Goal: Task Accomplishment & Management: Complete application form

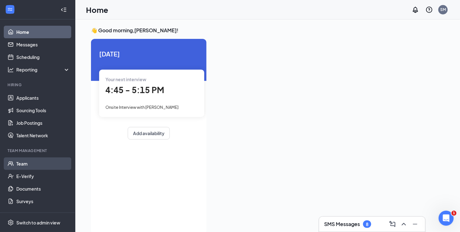
click at [31, 163] on link "Team" at bounding box center [43, 163] width 54 height 13
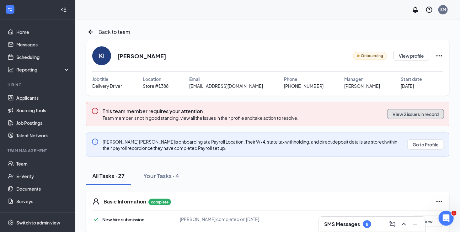
click at [404, 114] on button "View 2 issues in record" at bounding box center [415, 114] width 57 height 10
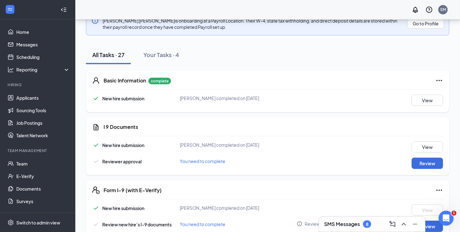
scroll to position [122, 0]
click at [428, 158] on button "Review" at bounding box center [426, 162] width 31 height 11
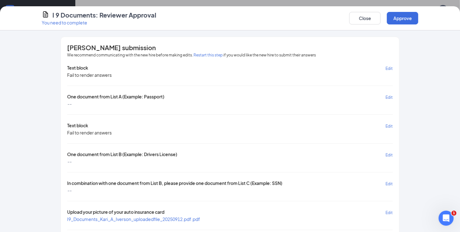
scroll to position [30, 0]
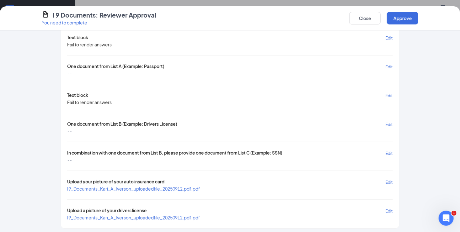
click at [385, 122] on span "Edit" at bounding box center [388, 124] width 7 height 5
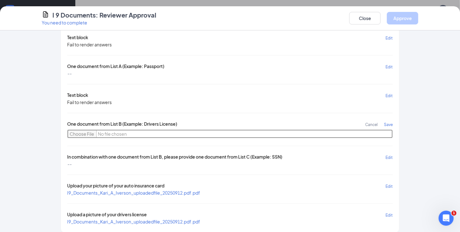
click at [78, 131] on input "file" at bounding box center [230, 134] width 326 height 9
click at [82, 131] on input "file" at bounding box center [230, 134] width 326 height 9
type input "C:\fakepath\SSN"
click at [103, 130] on input "file" at bounding box center [230, 134] width 326 height 9
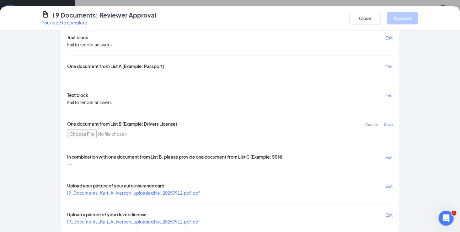
click at [386, 122] on span "Save" at bounding box center [388, 124] width 9 height 5
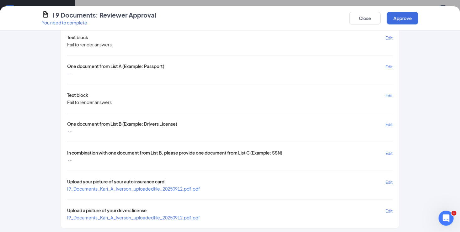
scroll to position [177, 0]
click at [385, 123] on span "Edit" at bounding box center [388, 124] width 7 height 5
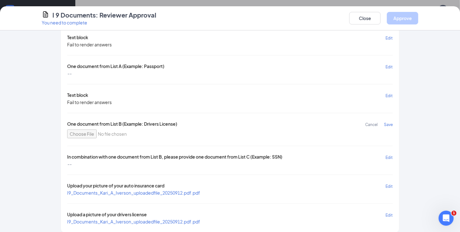
click at [385, 155] on span "Edit" at bounding box center [388, 157] width 7 height 5
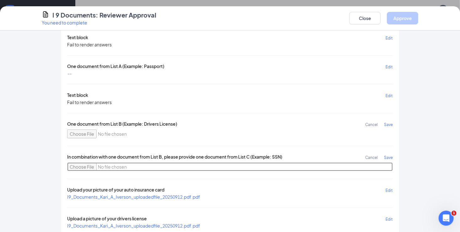
click at [81, 164] on input "file" at bounding box center [230, 166] width 326 height 9
type input "C:\fakepath\SSN"
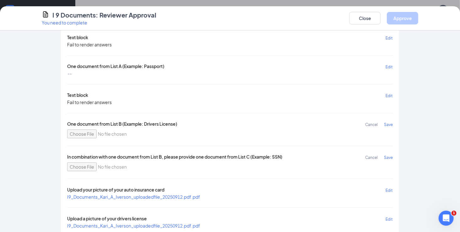
click at [386, 156] on span "Save" at bounding box center [388, 157] width 9 height 5
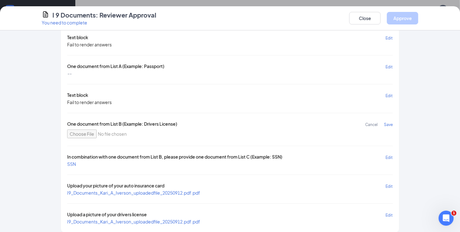
click at [69, 161] on span "SSN" at bounding box center [71, 164] width 9 height 6
click at [388, 124] on span "Save" at bounding box center [388, 124] width 9 height 5
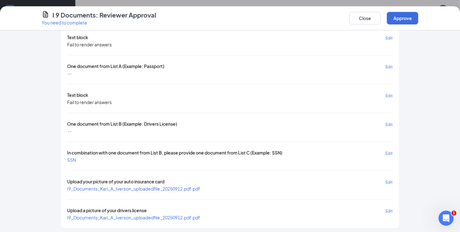
click at [187, 186] on span "I9_Documents_Kari_A_Iverson_uploadedfile_20250912.pdf.pdf" at bounding box center [133, 189] width 133 height 6
click at [177, 186] on span "I9_Documents_Kari_A_Iverson_uploadedfile_20250912.pdf.pdf" at bounding box center [133, 189] width 133 height 6
click at [112, 216] on span "I9_Documents_Kari_A_Iverson_uploadedfile_20250912.pdf.pdf" at bounding box center [133, 218] width 133 height 6
click at [410, 19] on button "Approve" at bounding box center [402, 18] width 31 height 13
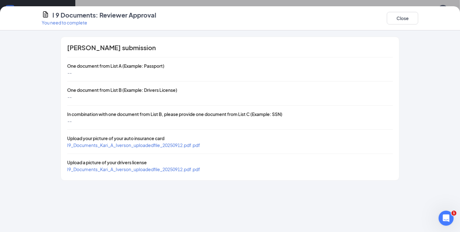
scroll to position [0, 0]
click at [410, 19] on button "Close" at bounding box center [402, 18] width 31 height 13
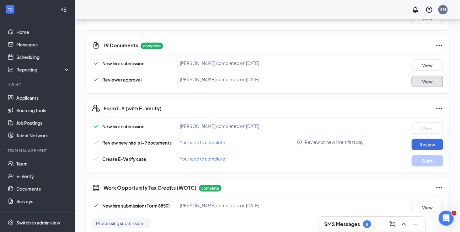
scroll to position [203, 0]
click at [426, 147] on button "Review" at bounding box center [426, 144] width 31 height 11
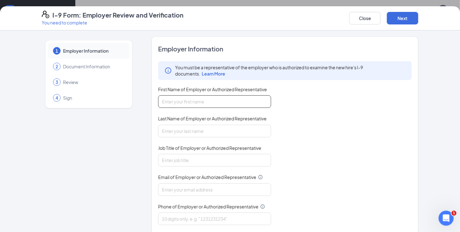
click at [233, 102] on input "First Name of Employer or Authorized Representative" at bounding box center [214, 101] width 113 height 13
type input "[PERSON_NAME]"
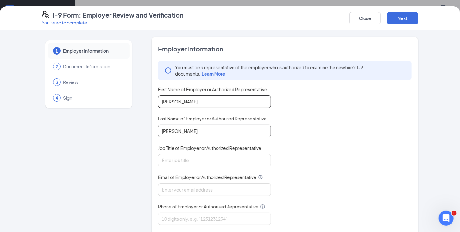
type input "[PERSON_NAME]"
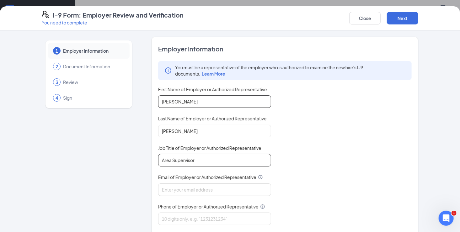
type input "Area Supervisor"
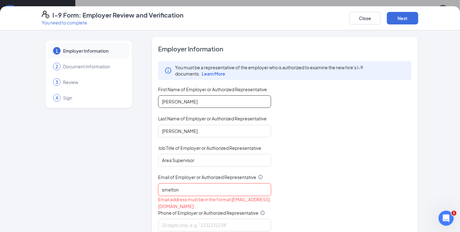
type input "[EMAIL_ADDRESS][DOMAIN_NAME]"
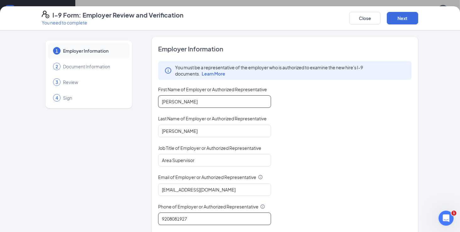
type input "9208081927"
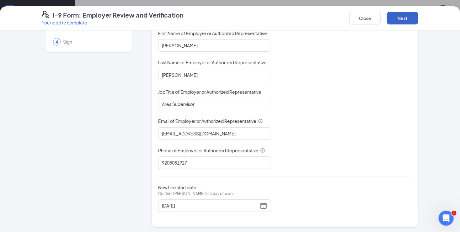
click at [411, 17] on button "Next" at bounding box center [402, 18] width 31 height 13
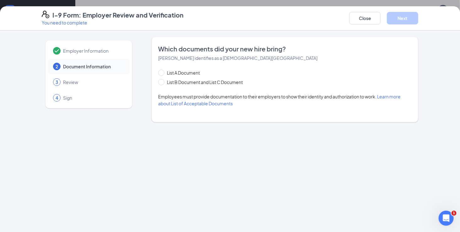
scroll to position [0, 0]
click at [162, 82] on input "List B Document and List C Document" at bounding box center [160, 81] width 4 height 4
radio input "true"
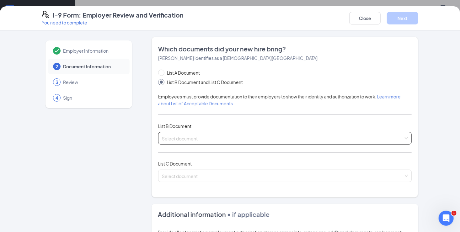
click at [246, 137] on input "search" at bounding box center [282, 136] width 241 height 9
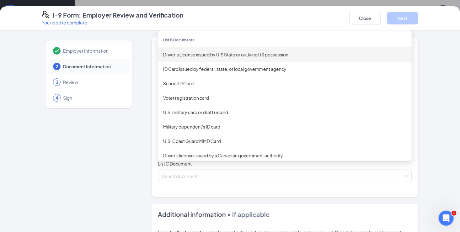
click at [207, 54] on div "Driver’s License issued by U.S State or outlying US possession" at bounding box center [284, 54] width 243 height 7
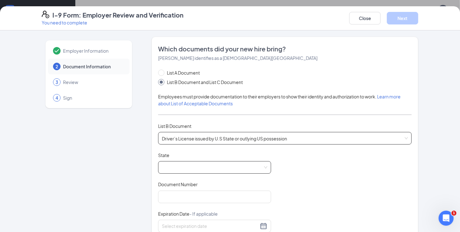
click at [182, 166] on span at bounding box center [214, 168] width 105 height 12
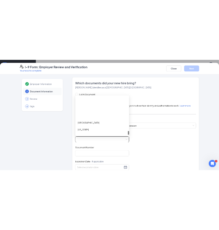
scroll to position [728, 0]
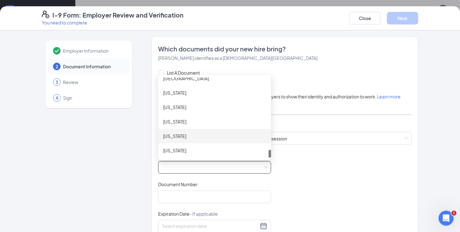
click at [181, 136] on div "[US_STATE]" at bounding box center [214, 136] width 103 height 7
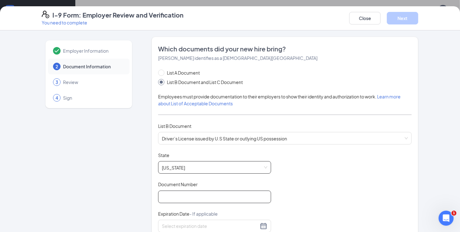
click at [205, 194] on input "Document Number" at bounding box center [214, 197] width 113 height 13
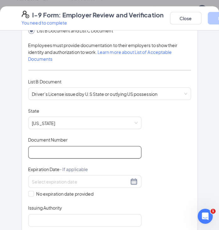
scroll to position [132, 0]
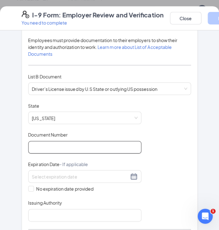
click at [89, 148] on input "Document Number" at bounding box center [84, 147] width 113 height 13
click at [89, 148] on input "I1625018468" at bounding box center [84, 147] width 113 height 13
type input "I1625018468102"
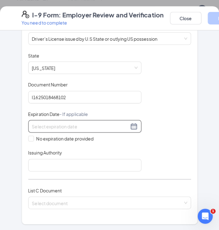
scroll to position [183, 0]
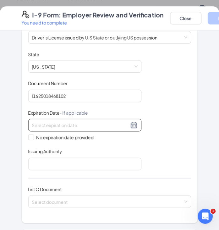
click at [119, 123] on input at bounding box center [80, 125] width 97 height 7
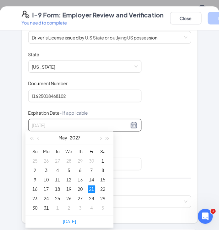
click at [92, 186] on div "21" at bounding box center [91, 189] width 8 height 8
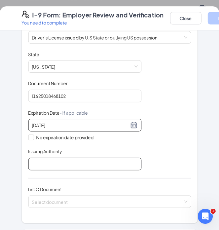
type input "[DATE]"
click at [42, 160] on input "Issuing Authority" at bounding box center [84, 164] width 113 height 13
type input "[US_STATE]"
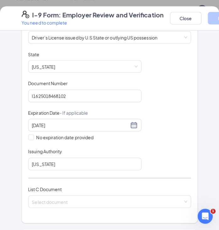
click at [156, 172] on div "List A Document List B Document and List C Document Employees must provide docu…" at bounding box center [109, 88] width 162 height 254
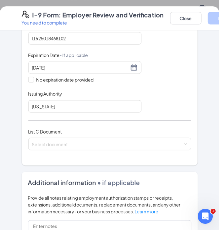
scroll to position [241, 0]
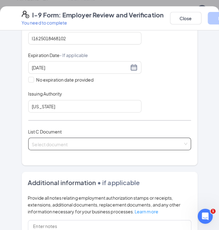
click at [153, 143] on input "search" at bounding box center [107, 142] width 151 height 9
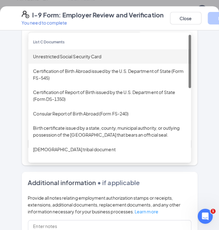
click at [93, 56] on div "Unrestricted Social Security Card" at bounding box center [109, 56] width 152 height 7
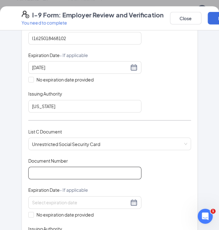
click at [62, 167] on input "Document Number" at bounding box center [84, 173] width 113 height 13
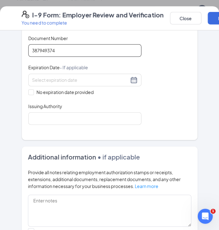
scroll to position [368, 0]
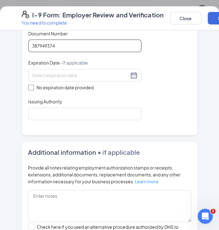
type input "387949374"
click at [30, 86] on input "No expiration date provided" at bounding box center [30, 87] width 4 height 4
checkbox input "true"
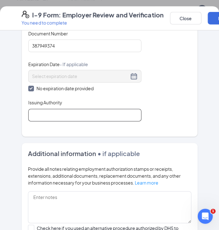
click at [37, 117] on input "Issuing Authority" at bounding box center [84, 115] width 113 height 13
type input "Social Security Administration"
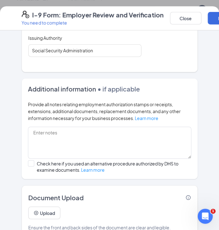
scroll to position [445, 0]
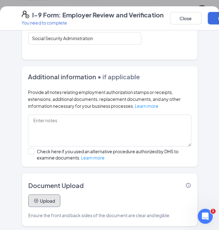
click at [38, 200] on button "Upload" at bounding box center [44, 200] width 32 height 13
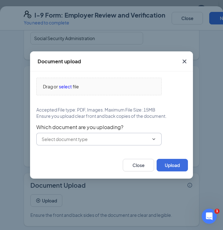
click at [138, 140] on input "text" at bounding box center [95, 139] width 107 height 7
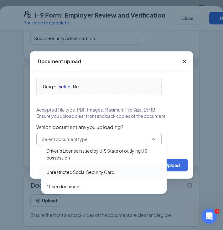
click at [97, 172] on div "Unrestricted Social Security Card" at bounding box center [80, 172] width 68 height 7
type input "Unrestricted Social Security Card"
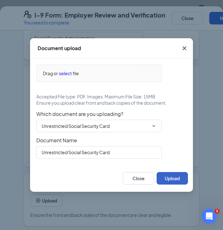
click at [176, 179] on button "Upload" at bounding box center [172, 178] width 31 height 13
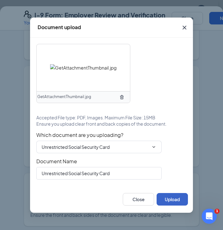
click at [176, 202] on button "Upload" at bounding box center [172, 199] width 31 height 13
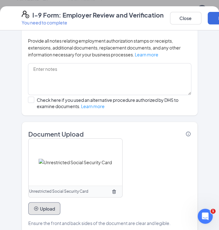
scroll to position [504, 0]
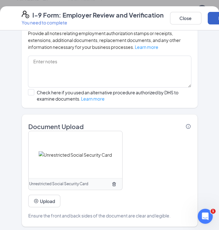
click at [210, 19] on button "Next" at bounding box center [222, 18] width 31 height 13
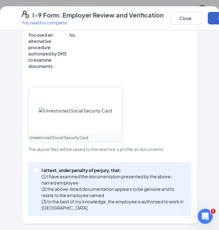
scroll to position [352, 0]
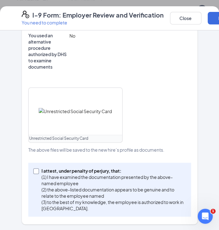
click at [35, 170] on span at bounding box center [36, 171] width 6 height 6
click at [35, 170] on input "I attest, under penalty of [PERSON_NAME], that: (1) I have examined the documen…" at bounding box center [35, 170] width 4 height 4
checkbox input "true"
click at [213, 19] on button "Next" at bounding box center [222, 18] width 31 height 13
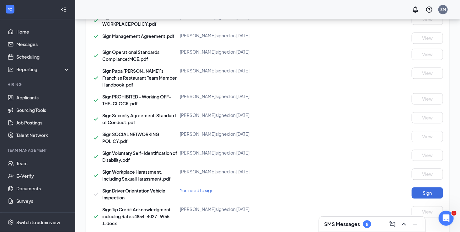
scroll to position [569, 0]
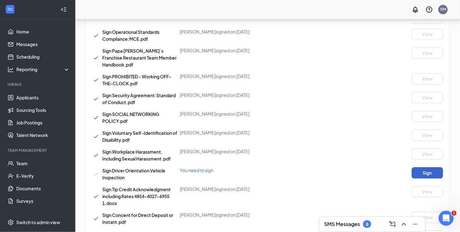
click at [419, 172] on button "Sign" at bounding box center [426, 172] width 31 height 11
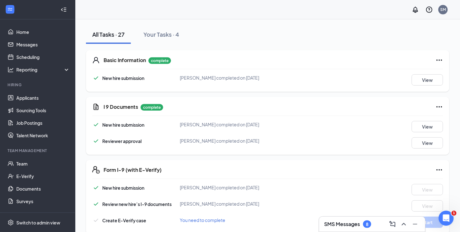
scroll to position [0, 0]
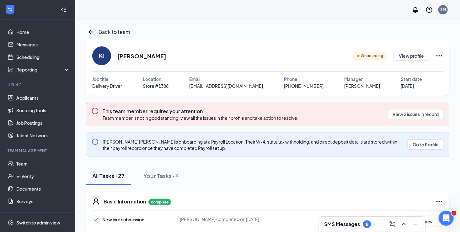
click at [381, 225] on div "SMS Messages 8" at bounding box center [372, 224] width 96 height 10
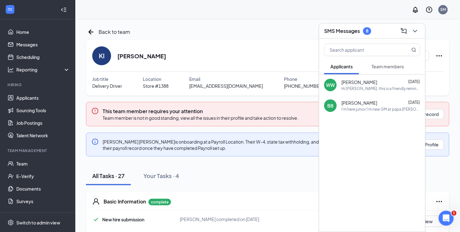
click at [365, 29] on div "8" at bounding box center [367, 31] width 8 height 8
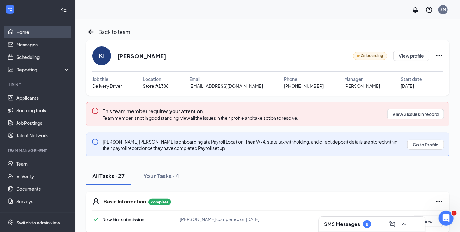
click at [33, 36] on link "Home" at bounding box center [43, 32] width 54 height 13
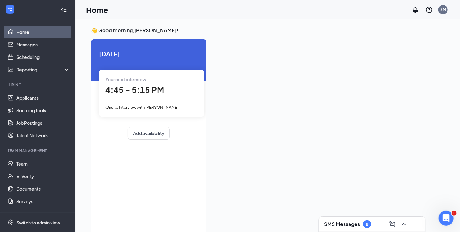
click at [141, 102] on div "Your next interview 4:45 - 5:15 PM Onsite Interview with [PERSON_NAME]" at bounding box center [151, 93] width 105 height 47
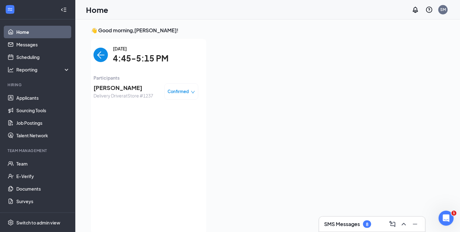
scroll to position [3, 0]
